Goal: Information Seeking & Learning: Learn about a topic

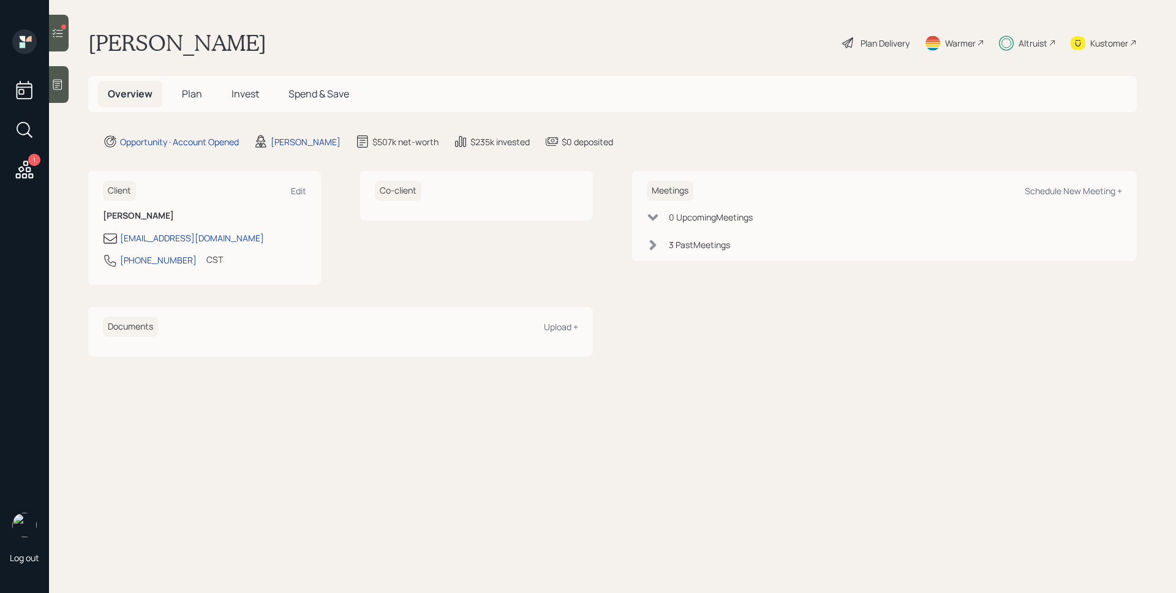
click at [184, 92] on span "Plan" at bounding box center [192, 93] width 20 height 13
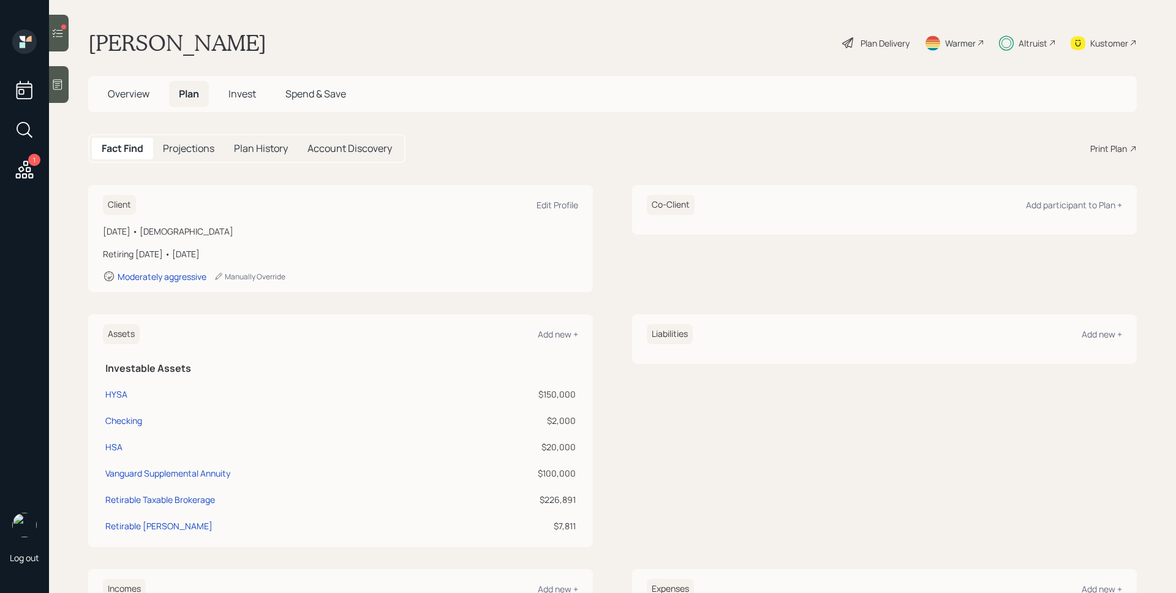
click at [137, 91] on span "Overview" at bounding box center [129, 93] width 42 height 13
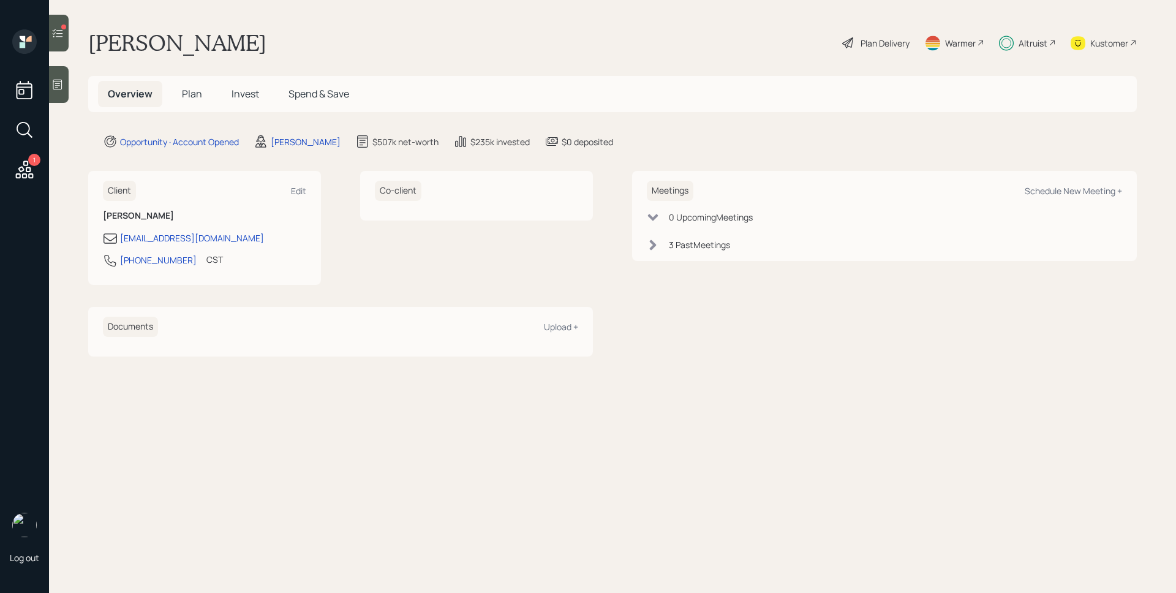
click at [242, 94] on span "Invest" at bounding box center [245, 93] width 28 height 13
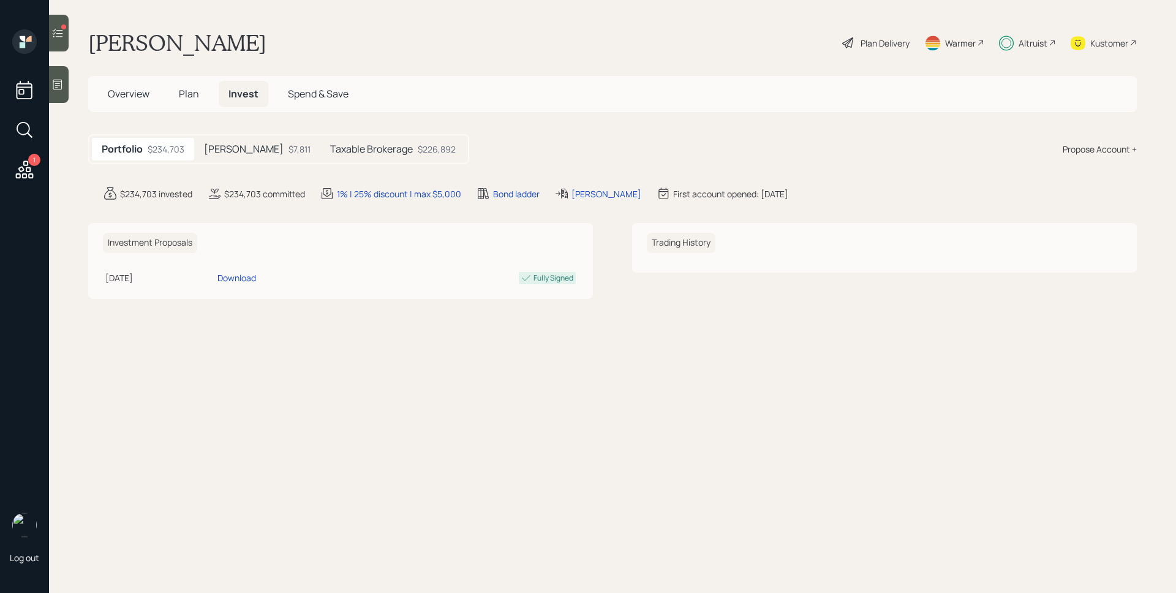
click at [288, 148] on div "$7,811" at bounding box center [299, 149] width 22 height 13
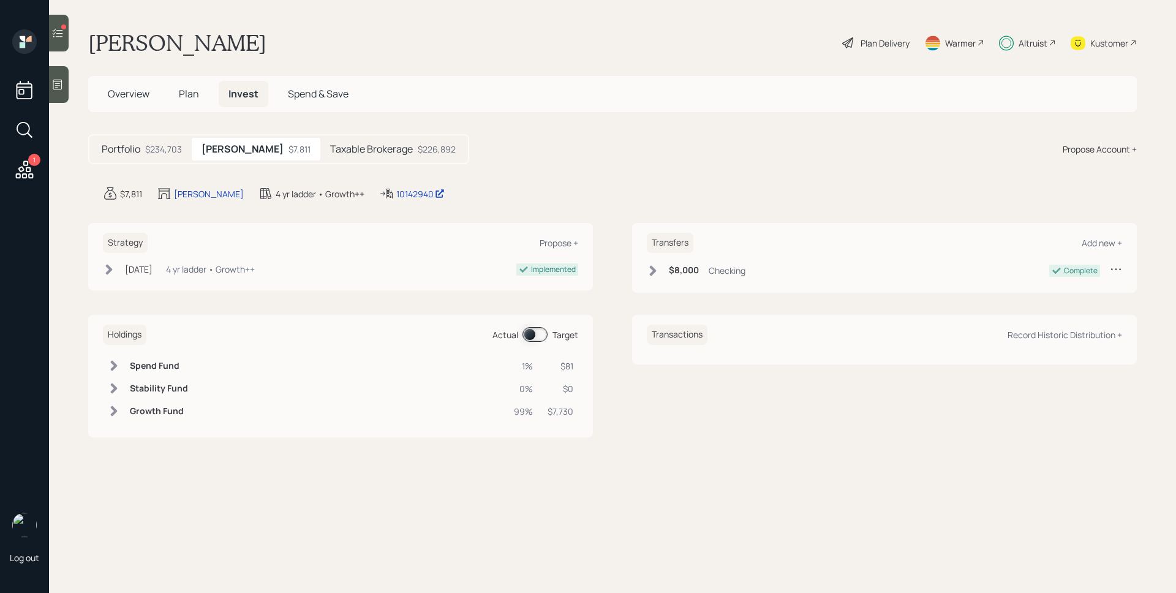
click at [532, 328] on span at bounding box center [534, 334] width 25 height 15
click at [359, 159] on div "Taxable Brokerage $226,892" at bounding box center [392, 149] width 145 height 23
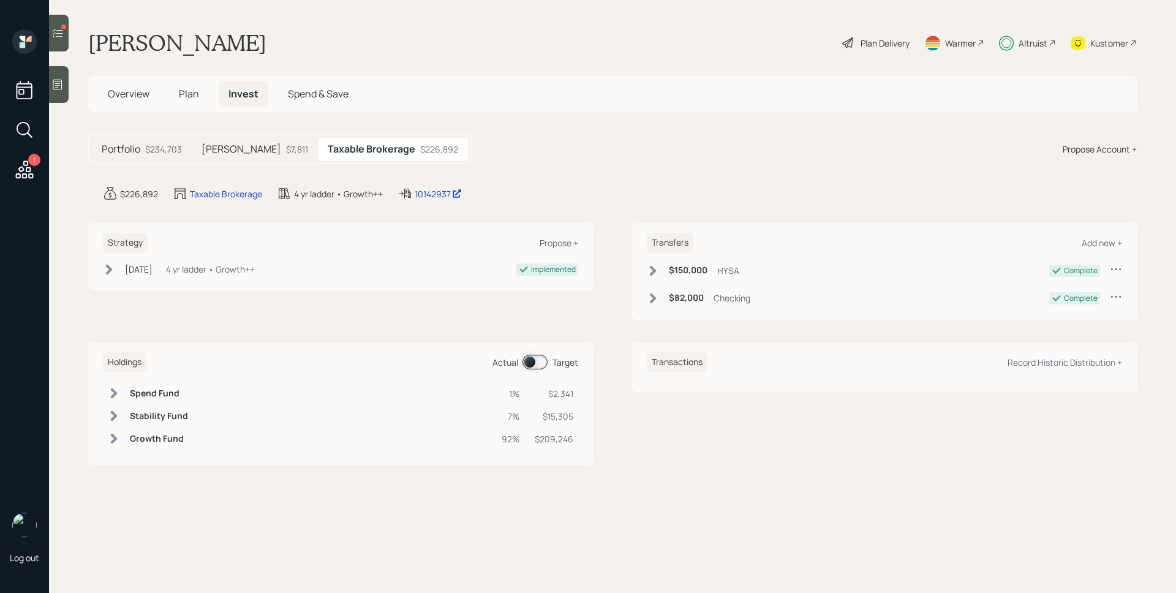
click at [541, 360] on span at bounding box center [534, 362] width 25 height 15
click at [186, 95] on span "Plan" at bounding box center [189, 93] width 20 height 13
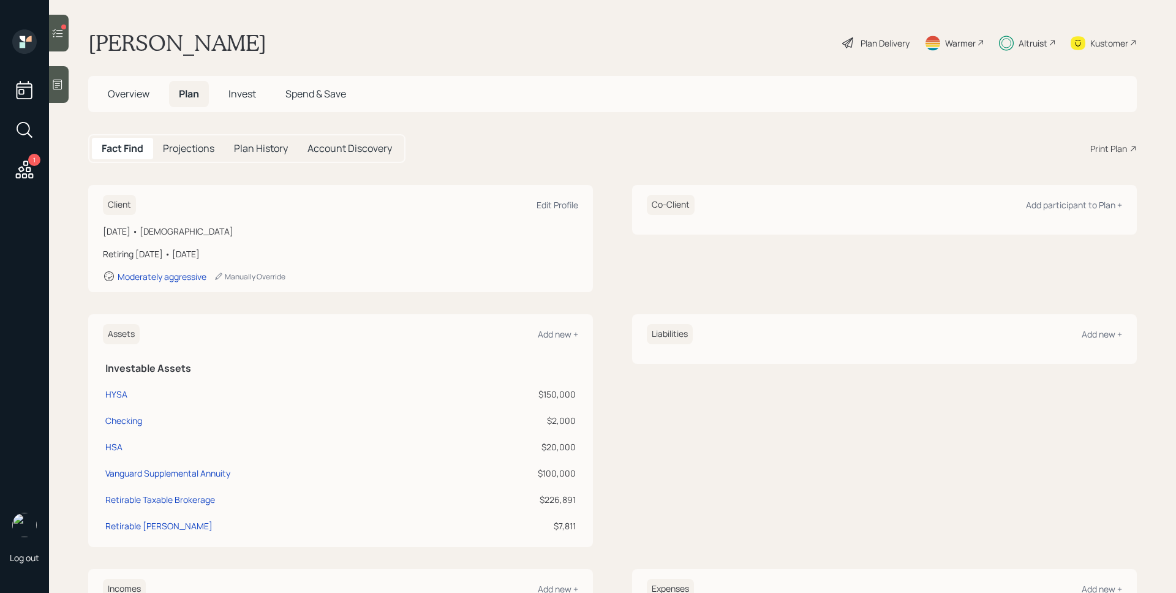
click at [133, 92] on span "Overview" at bounding box center [129, 93] width 42 height 13
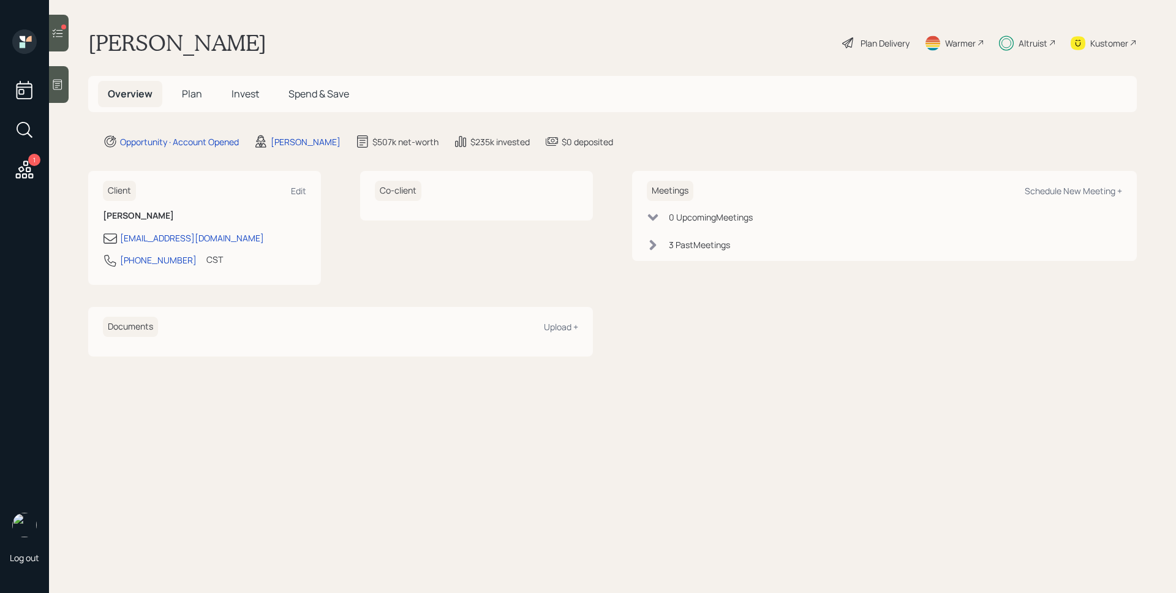
click at [36, 165] on div "1" at bounding box center [34, 160] width 12 height 12
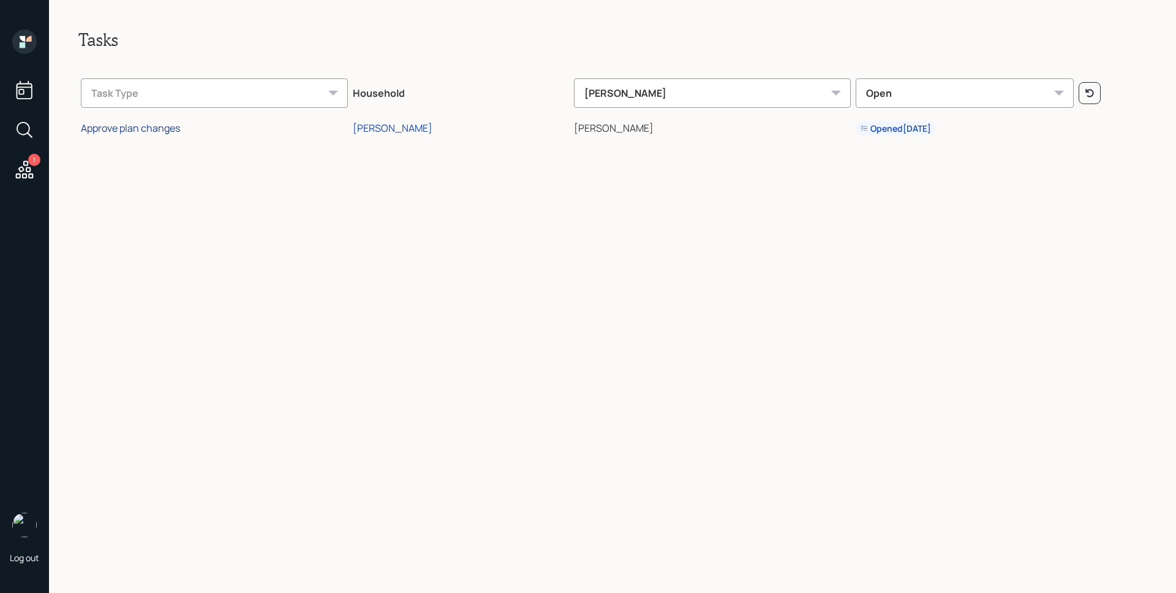
click at [126, 129] on div "Approve plan changes" at bounding box center [130, 127] width 99 height 13
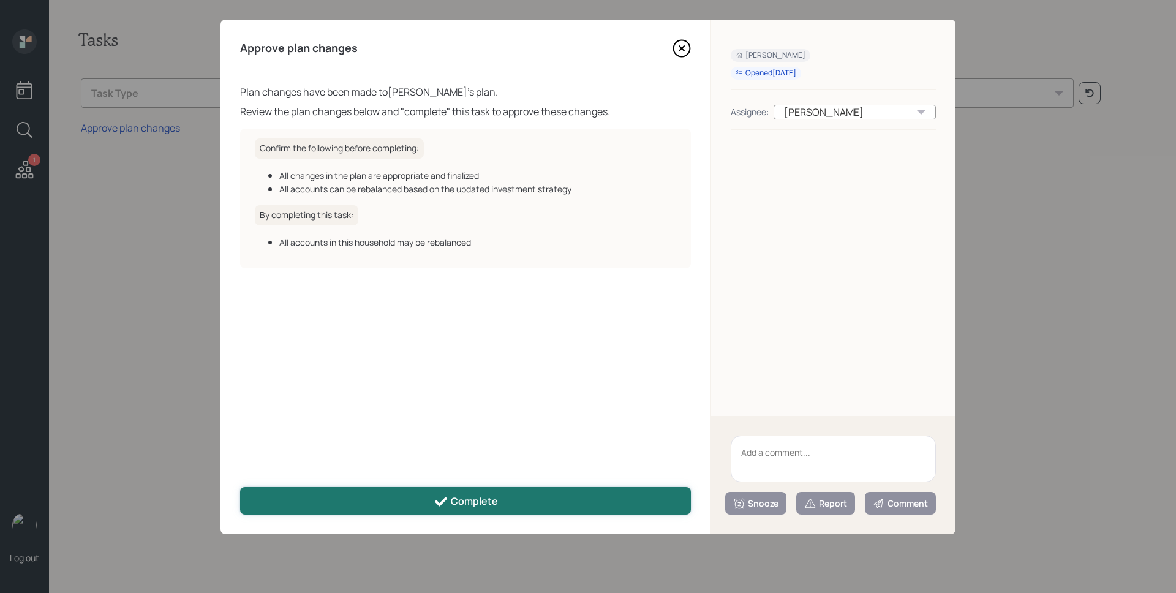
click at [465, 508] on div "Complete" at bounding box center [466, 501] width 64 height 15
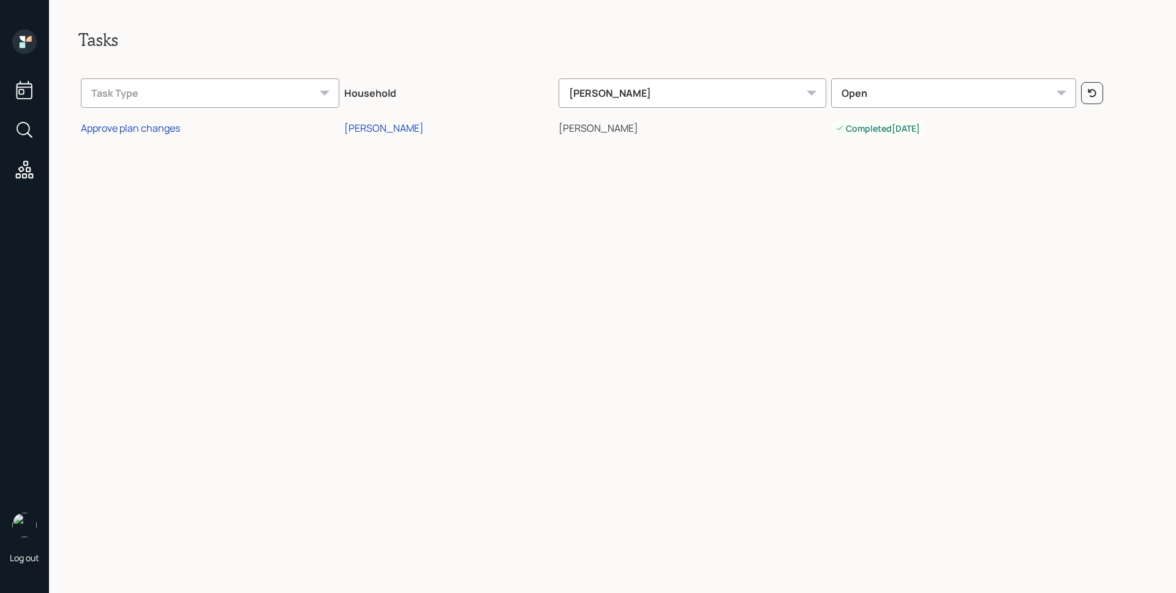
click at [30, 46] on icon at bounding box center [24, 41] width 24 height 24
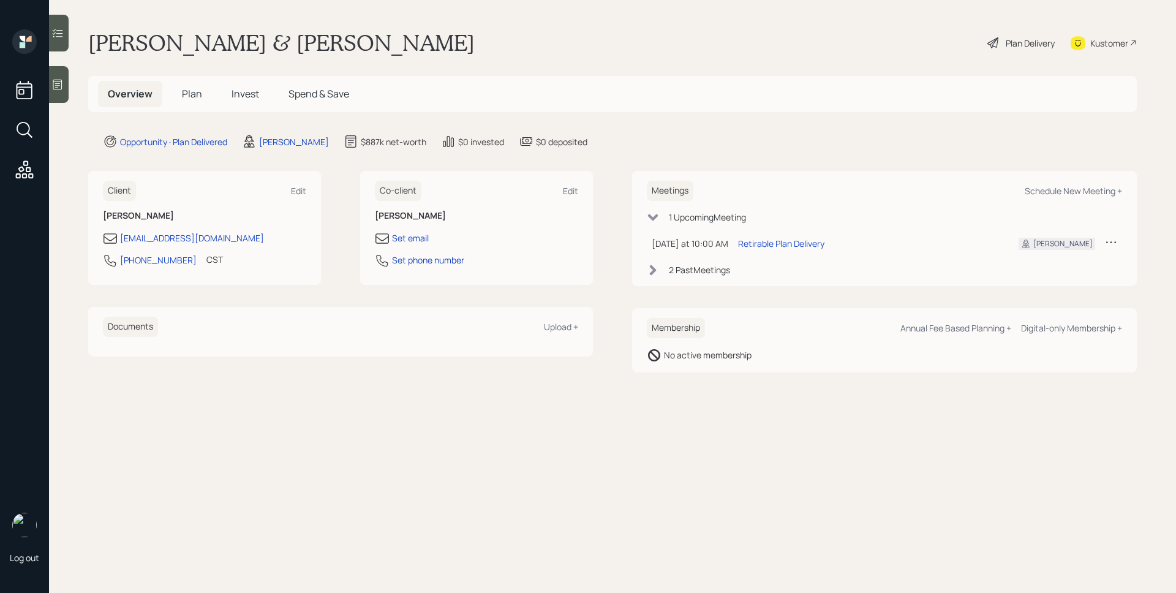
click at [241, 93] on span "Invest" at bounding box center [245, 93] width 28 height 13
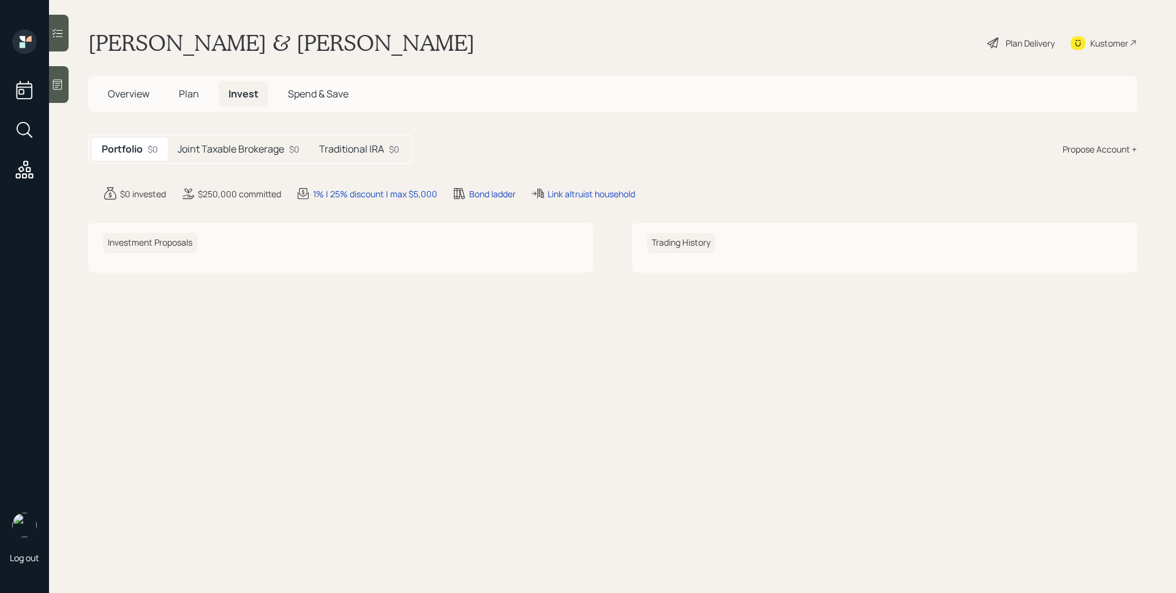
click at [260, 138] on div "Joint Taxable Brokerage $0" at bounding box center [238, 149] width 141 height 23
